Goal: Task Accomplishment & Management: Use online tool/utility

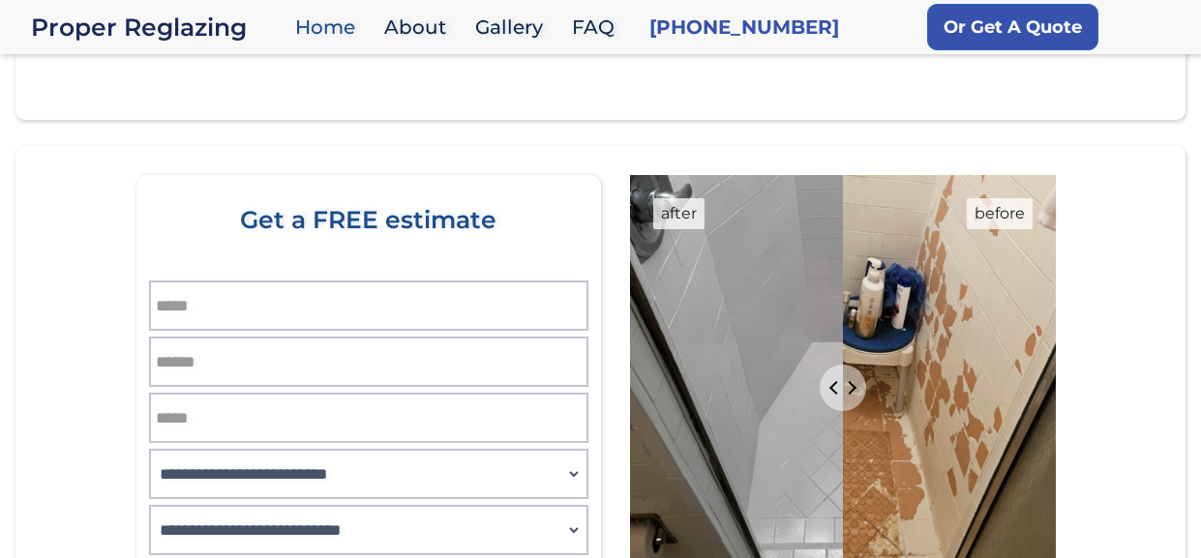
scroll to position [2068, 0]
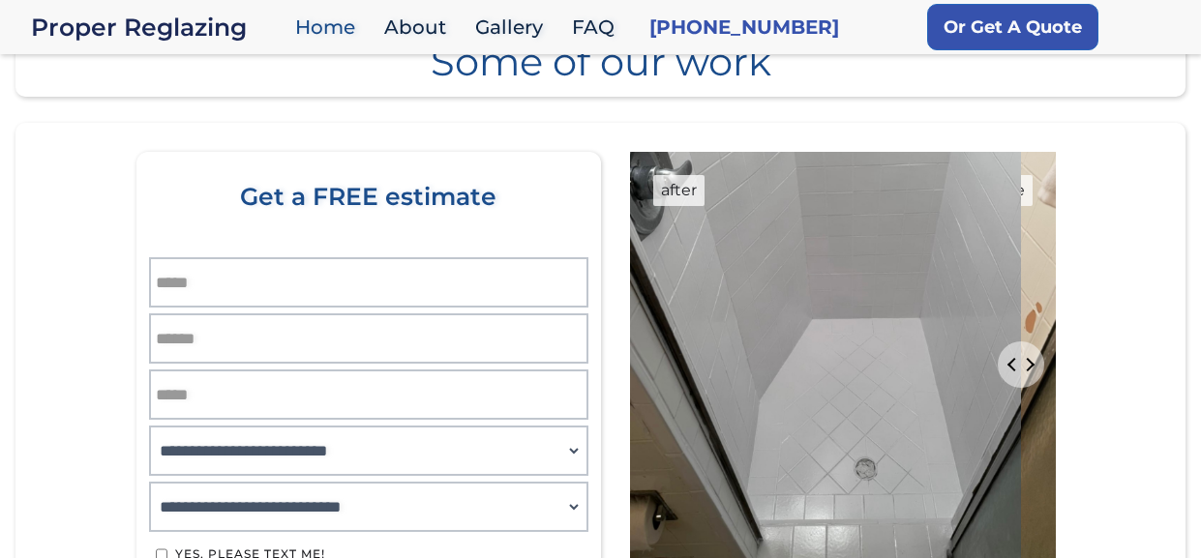
type input "**"
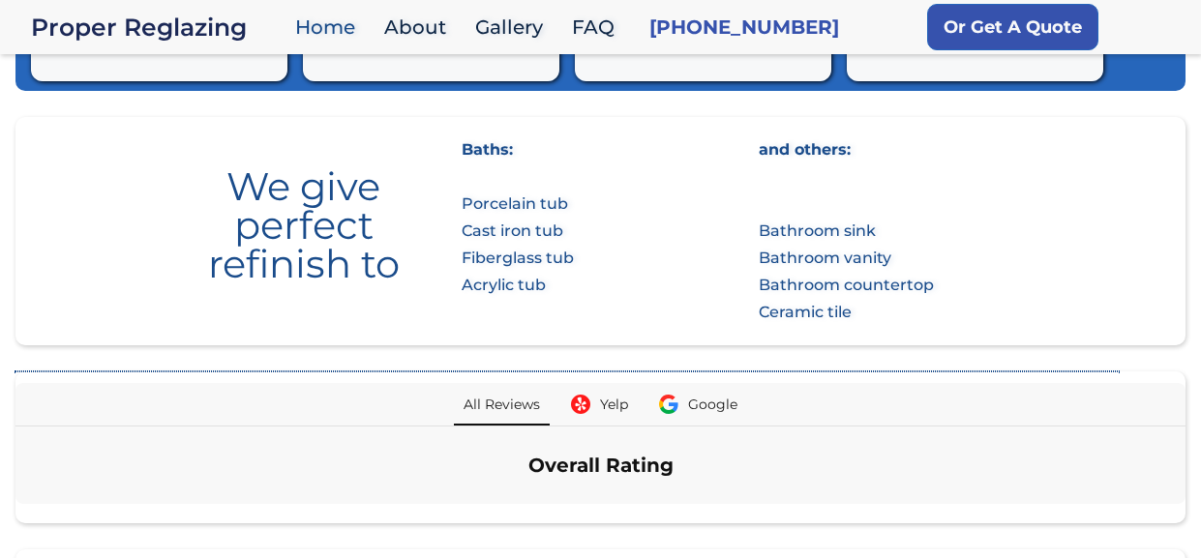
scroll to position [1175, 0]
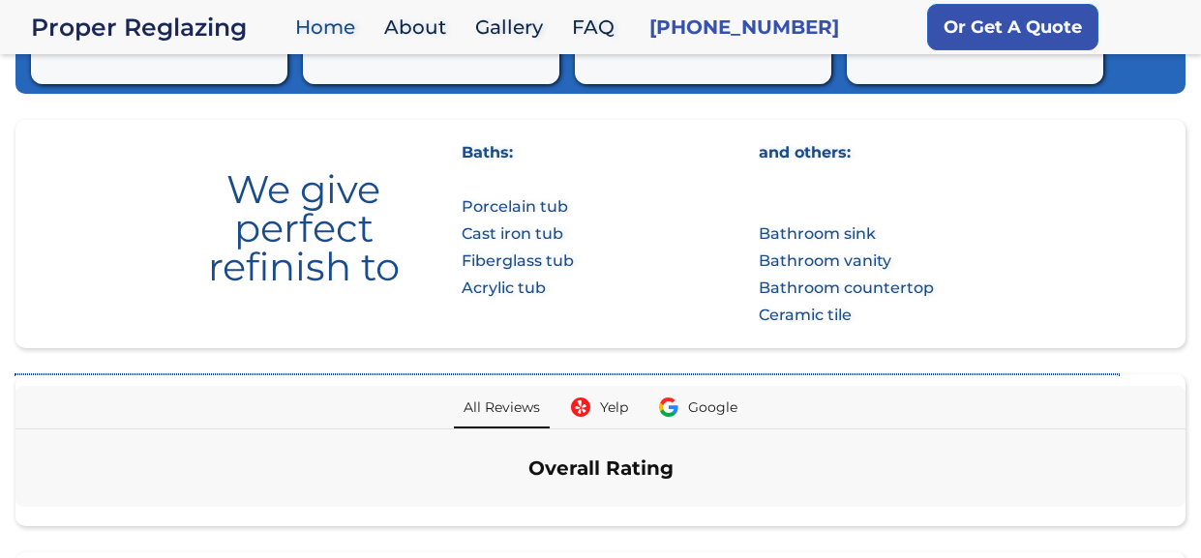
click at [545, 168] on div "Baths: Porcelain tub Cast iron tub Fiberglass tub Acrylic tub" at bounding box center [518, 220] width 112 height 163
click at [497, 169] on div "Baths: Porcelain tub Cast iron tub Fiberglass tub Acrylic tub" at bounding box center [518, 220] width 112 height 163
click at [468, 155] on div "Baths: Porcelain tub Cast iron tub Fiberglass tub Acrylic tub" at bounding box center [518, 220] width 112 height 163
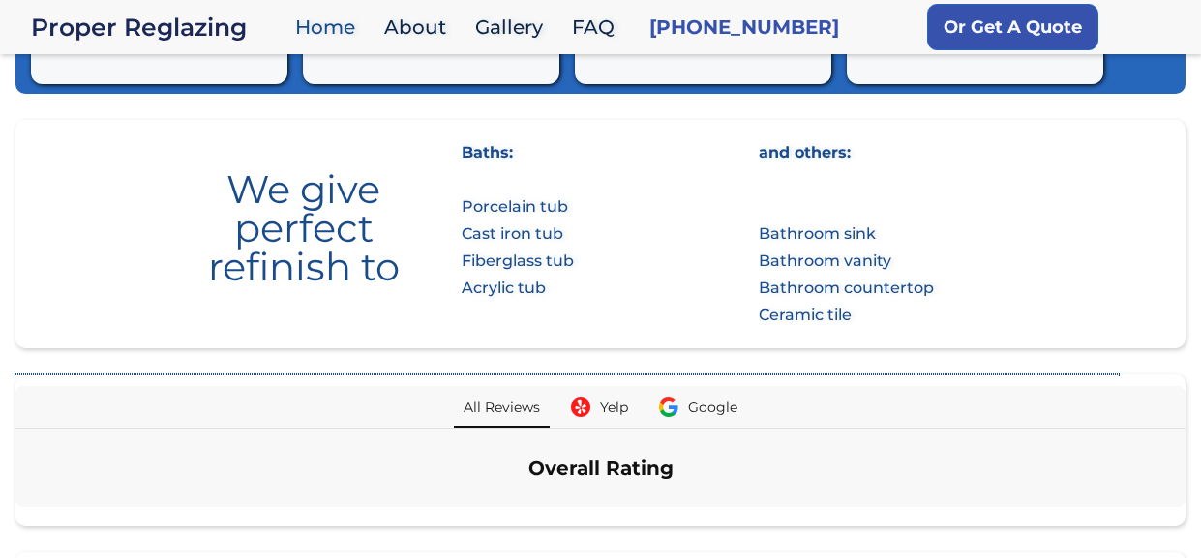
click at [468, 155] on div "Baths: Porcelain tub Cast iron tub Fiberglass tub Acrylic tub" at bounding box center [518, 220] width 112 height 163
